Goal: Find specific page/section: Find specific page/section

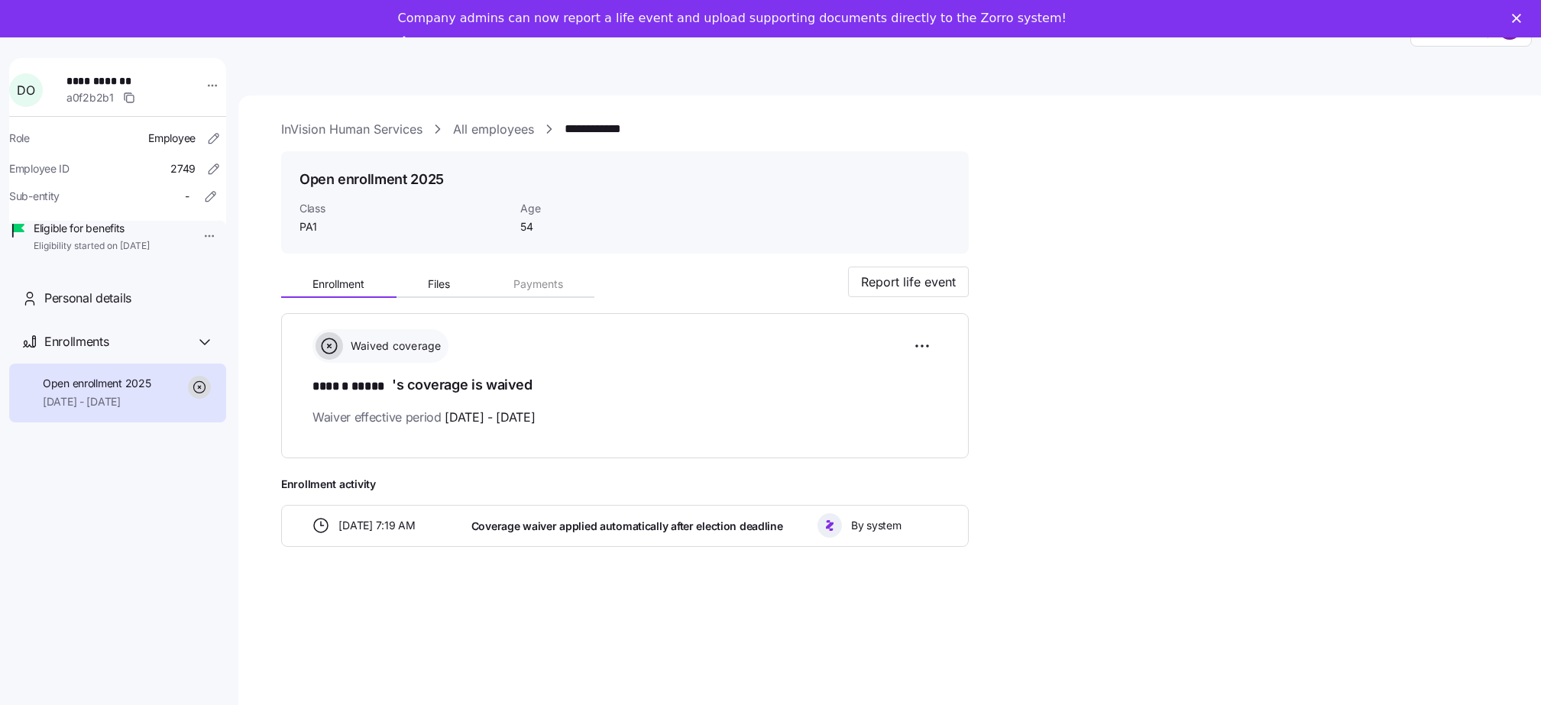
click at [487, 132] on link "All employees" at bounding box center [493, 129] width 81 height 19
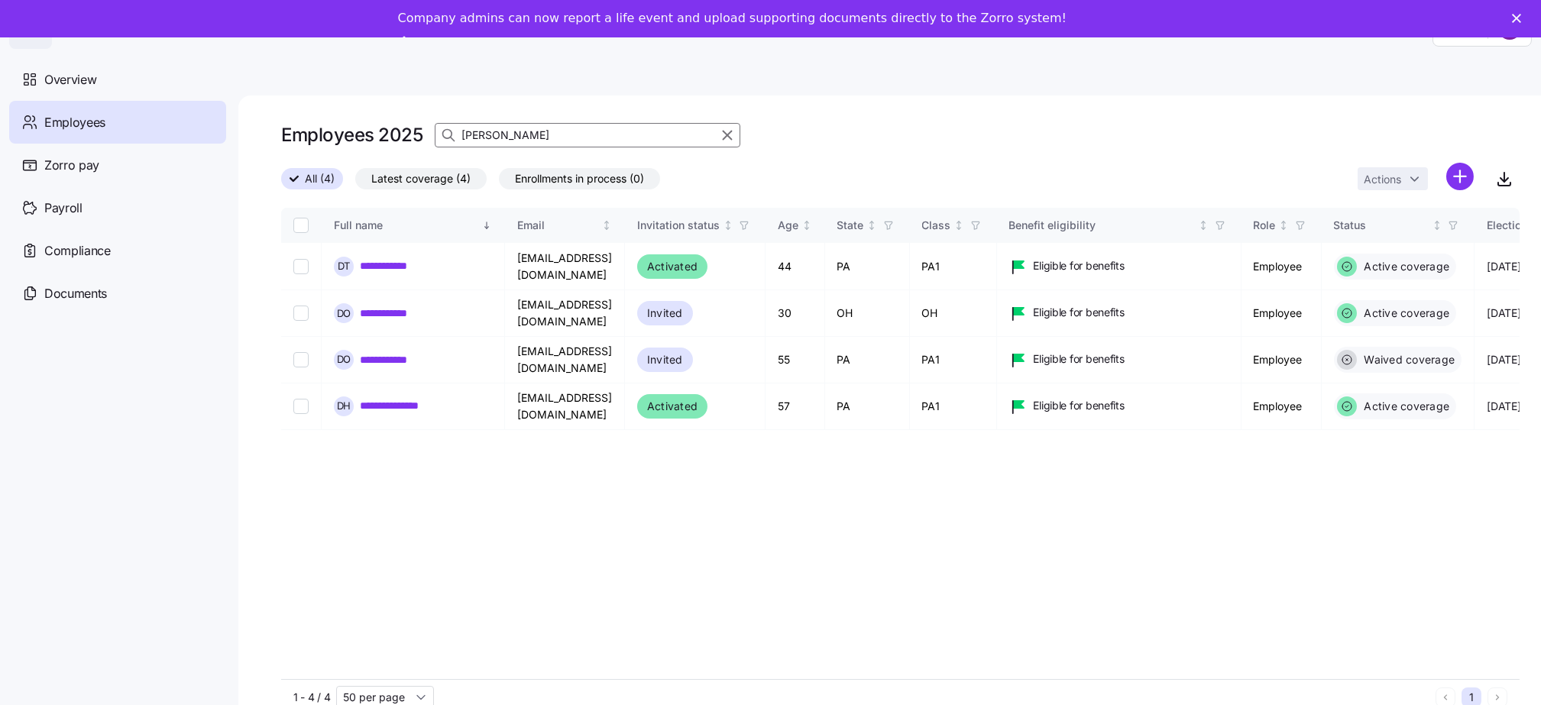
drag, startPoint x: 579, startPoint y: 135, endPoint x: 393, endPoint y: 132, distance: 186.4
click at [393, 132] on div "Employees 2025 daniel" at bounding box center [900, 135] width 1238 height 31
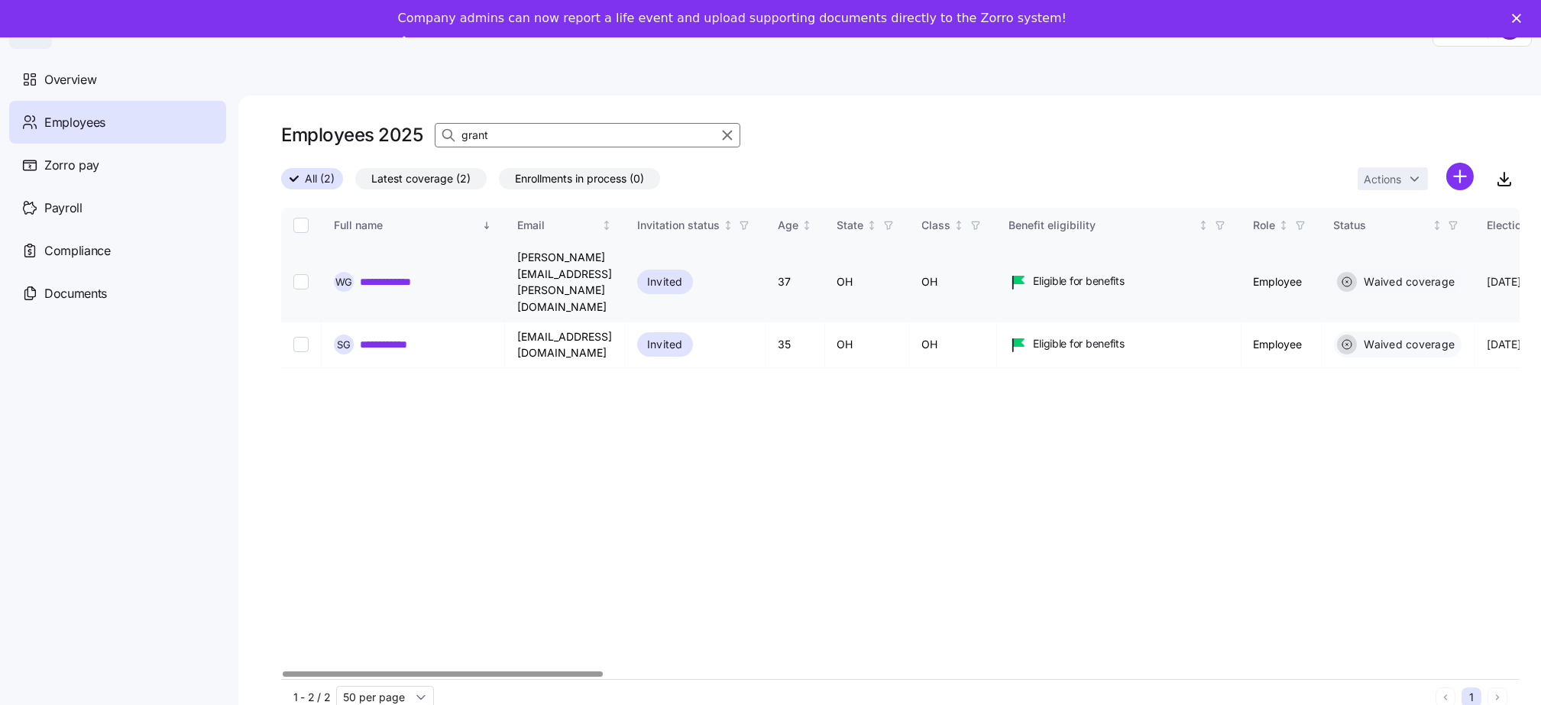
type input "grant"
click at [396, 274] on link "**********" at bounding box center [393, 281] width 67 height 15
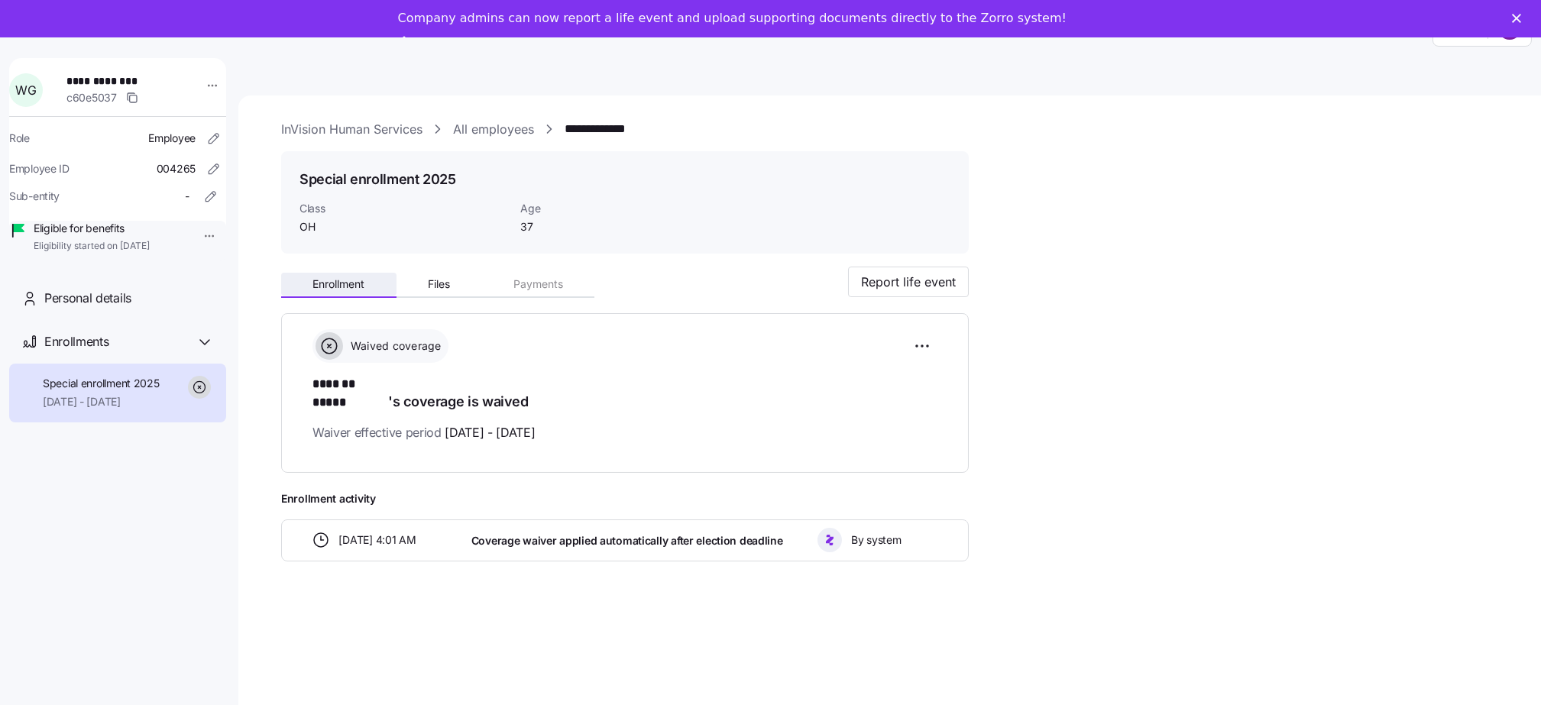
click at [370, 287] on button "Enrollment" at bounding box center [338, 284] width 115 height 23
